Goal: Find specific page/section: Find specific page/section

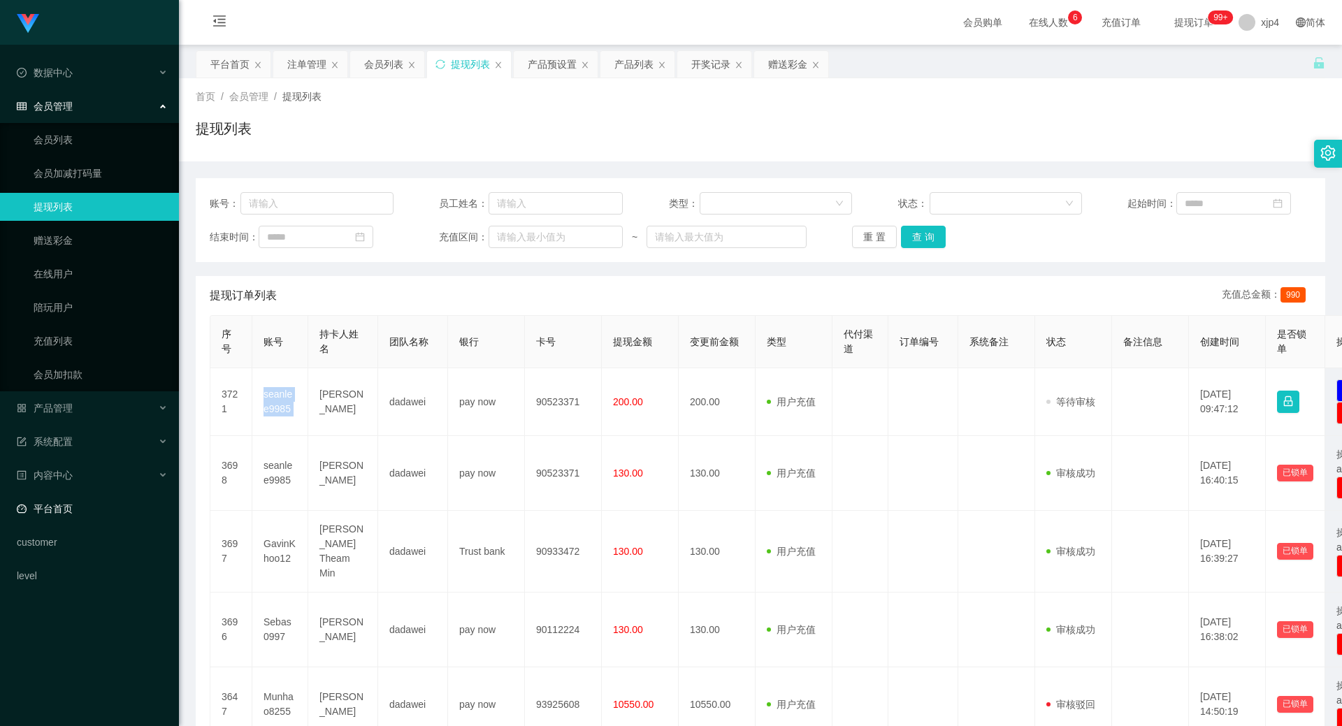
click at [80, 499] on link "平台首页" at bounding box center [92, 509] width 151 height 28
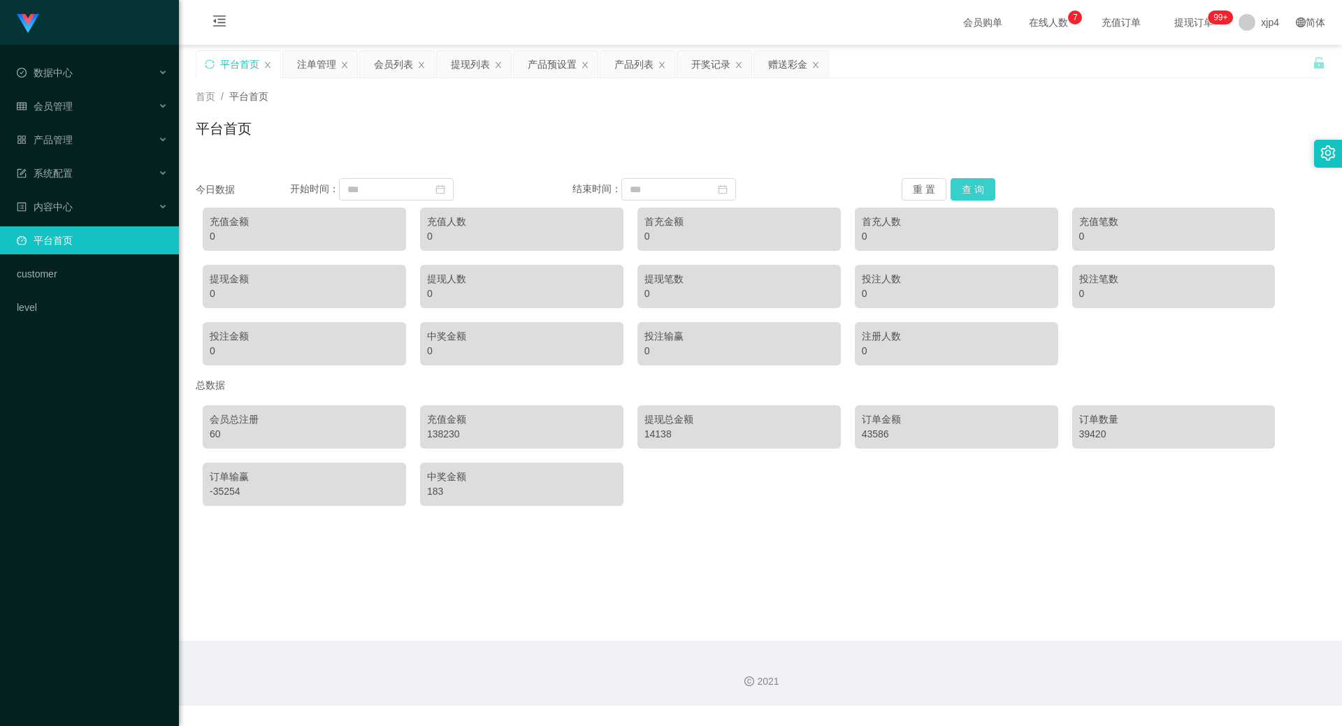
click at [974, 182] on button "查 询" at bounding box center [972, 189] width 45 height 22
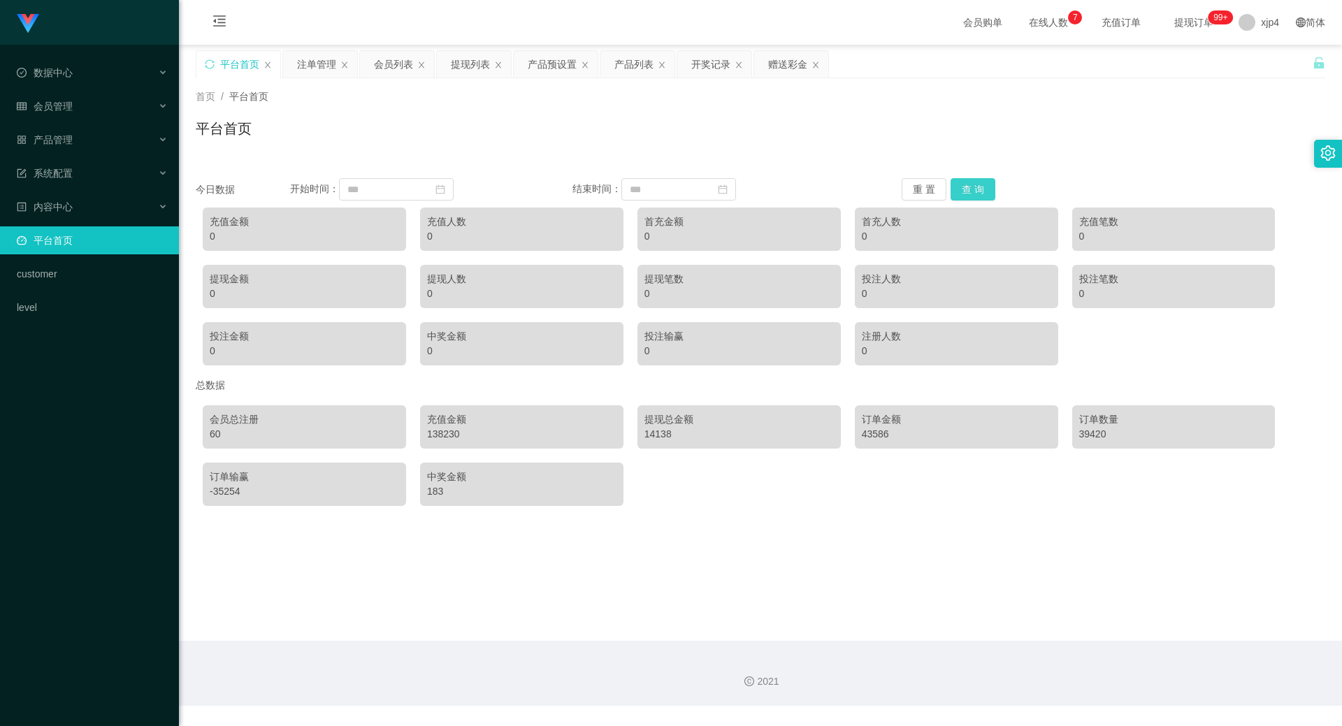
click at [974, 182] on button "查 询" at bounding box center [972, 189] width 45 height 22
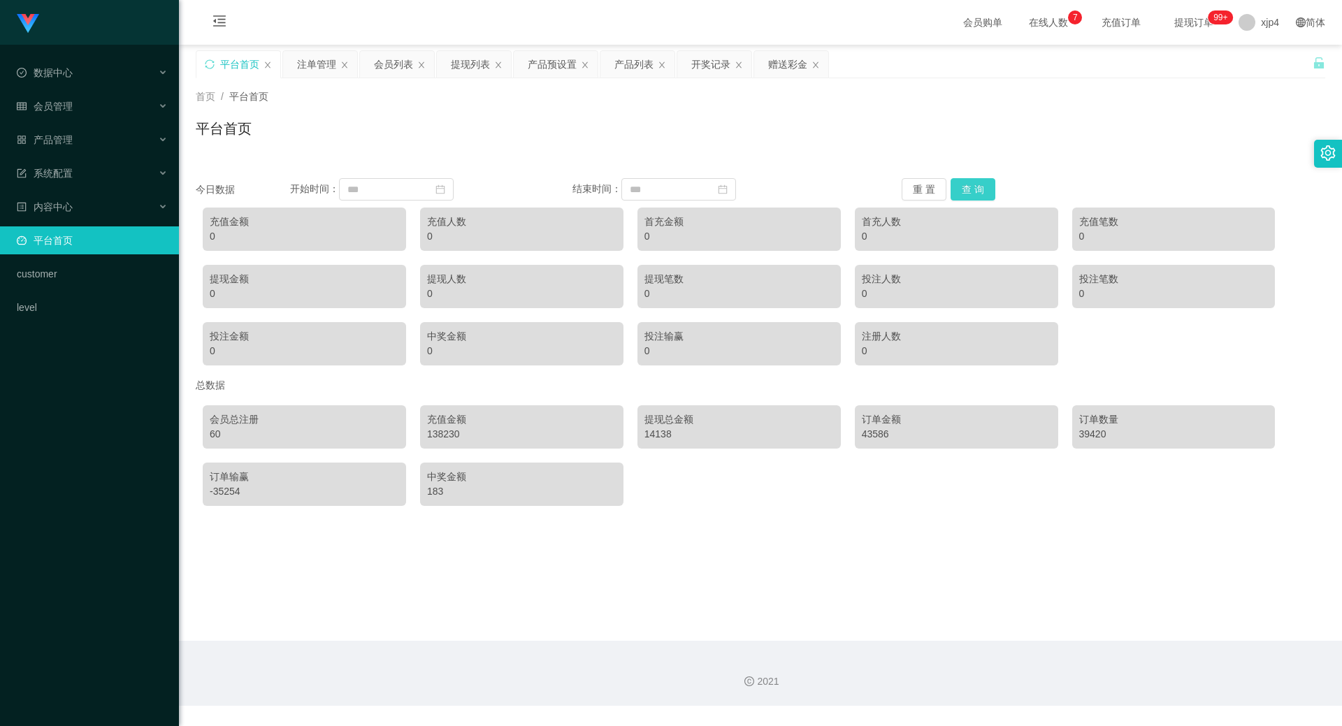
click at [974, 182] on button "查 询" at bounding box center [972, 189] width 45 height 22
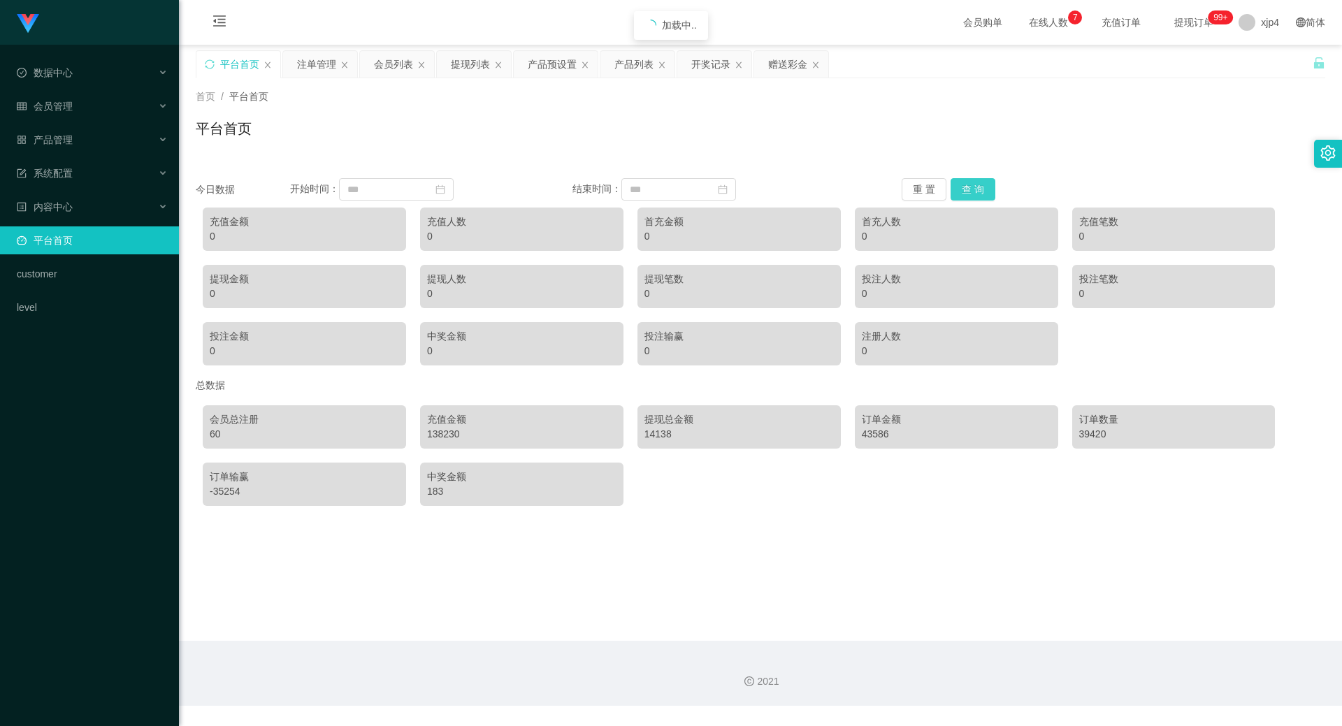
click at [974, 182] on button "查 询" at bounding box center [972, 189] width 45 height 22
click at [663, 419] on div "提现总金额" at bounding box center [738, 419] width 189 height 15
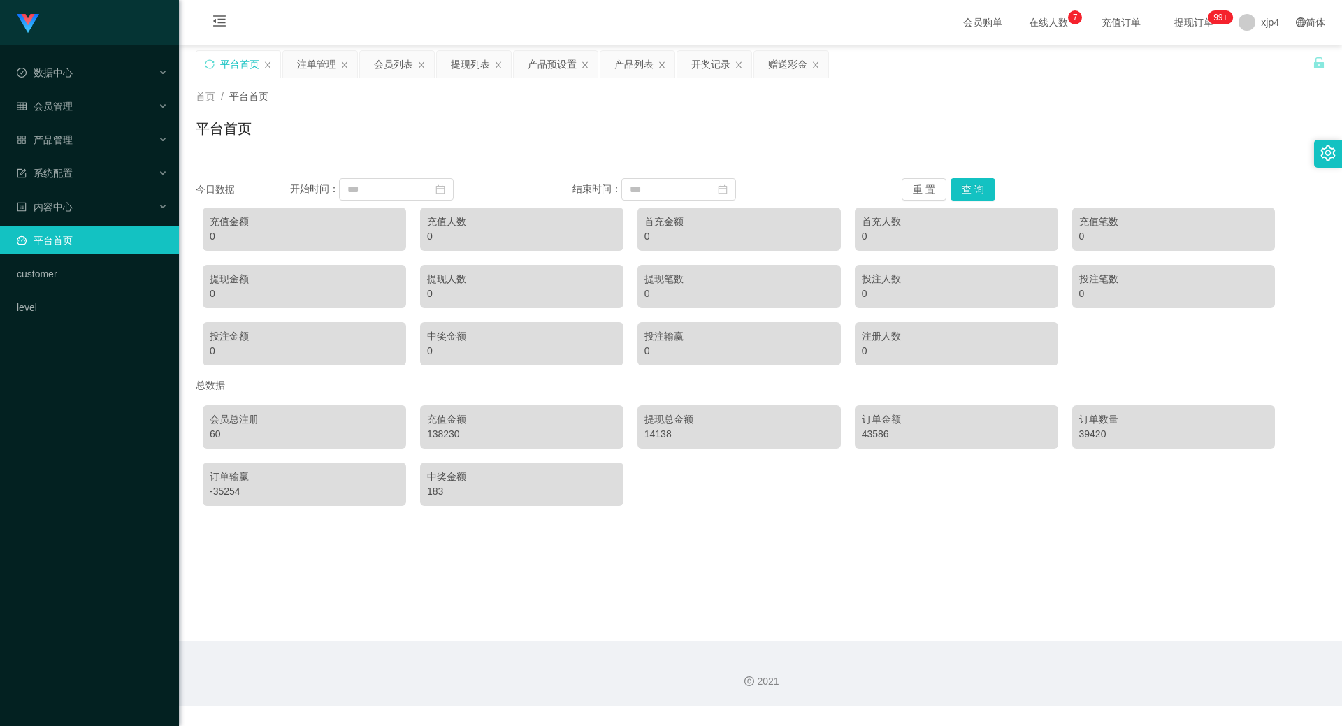
click at [668, 326] on div "投注输赢 0" at bounding box center [738, 343] width 203 height 43
